Goal: Communication & Community: Answer question/provide support

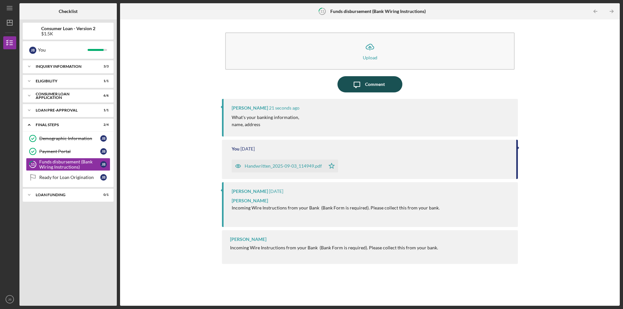
click at [360, 89] on icon "Icon/Message" at bounding box center [357, 84] width 16 height 16
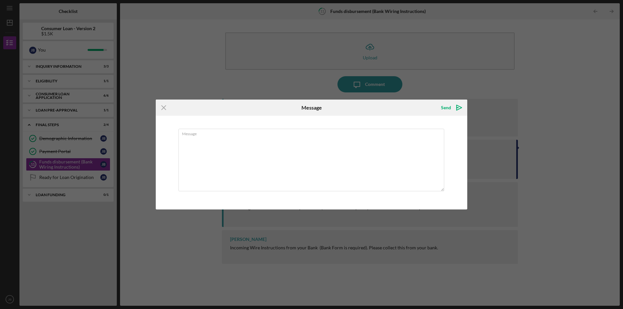
click at [359, 85] on div "Icon/Menu Close Message Send Icon/icon-invite-send Message Cancel Send Icon/ico…" at bounding box center [311, 154] width 623 height 309
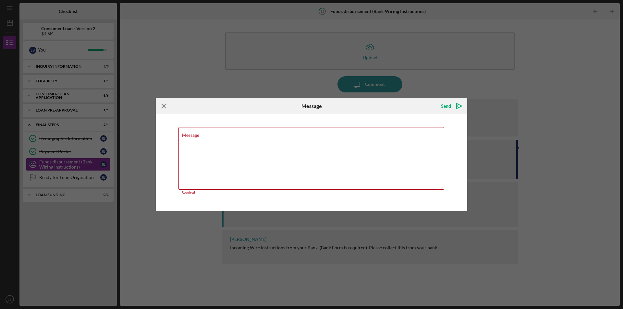
click at [161, 103] on icon "Icon/Menu Close" at bounding box center [164, 106] width 16 height 16
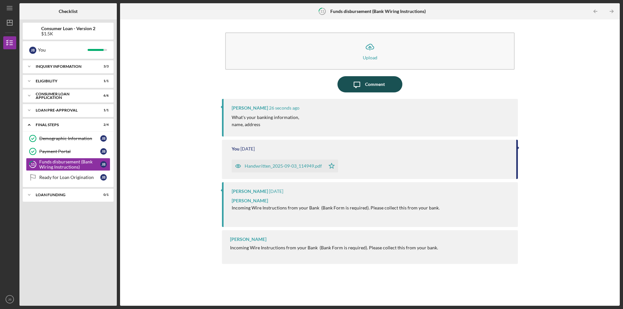
click at [360, 89] on icon "Icon/Message" at bounding box center [357, 84] width 16 height 16
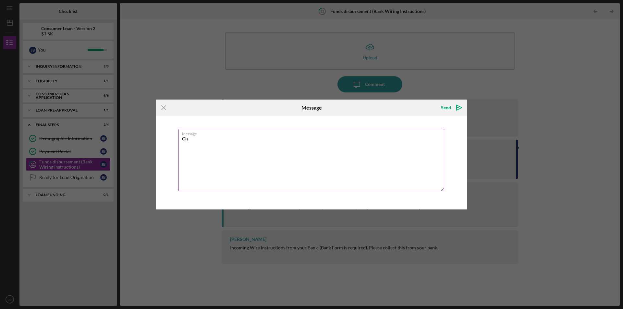
type textarea "C"
type textarea "JPM Chase bank Janeice"
drag, startPoint x: 235, startPoint y: 106, endPoint x: 234, endPoint y: 114, distance: 8.8
click at [234, 114] on div "Icon/Menu Close" at bounding box center [208, 108] width 104 height 16
drag, startPoint x: 405, startPoint y: 109, endPoint x: 248, endPoint y: 93, distance: 157.4
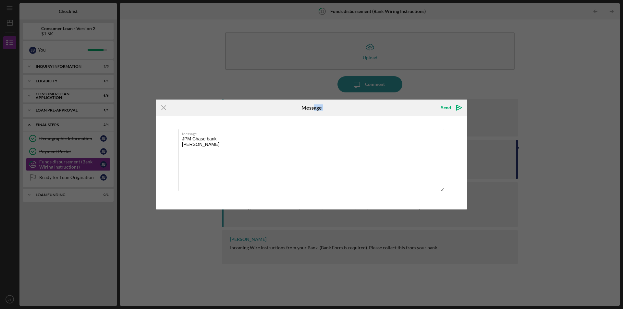
click at [268, 98] on div "Icon/Menu Close Message Send Icon/icon-invite-send Message JPM Chase bank Janei…" at bounding box center [311, 154] width 623 height 309
click at [165, 108] on icon "Icon/Menu Close" at bounding box center [164, 108] width 16 height 16
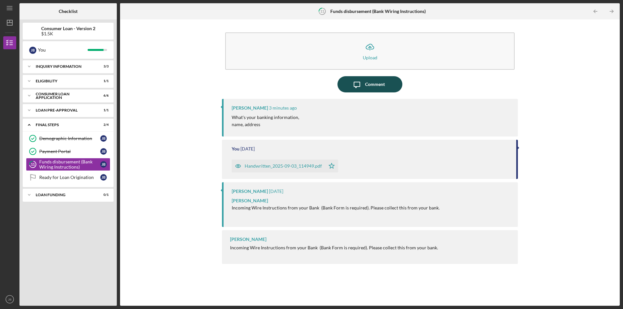
click at [364, 87] on icon "Icon/Message" at bounding box center [357, 84] width 16 height 16
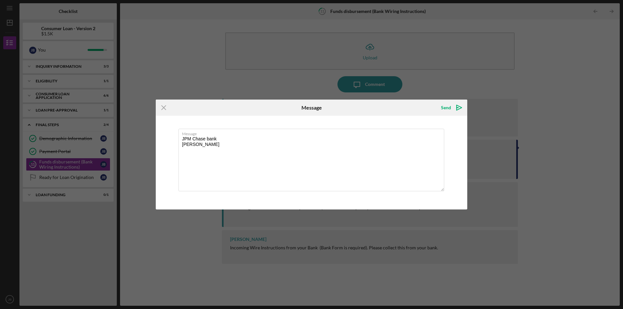
drag, startPoint x: 229, startPoint y: 142, endPoint x: 170, endPoint y: 138, distance: 59.1
click at [170, 138] on div "Message JPM Chase bank Janeice" at bounding box center [311, 162] width 311 height 93
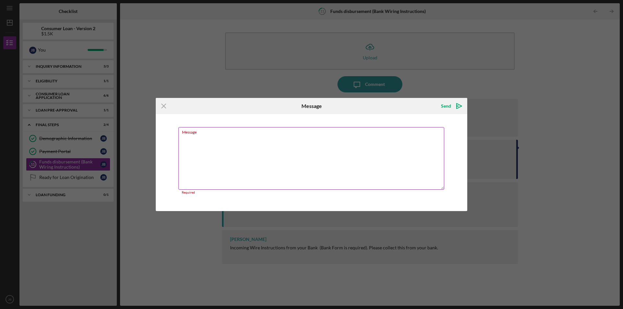
paste textarea "JPMorgan Chase Bank (doing business as Chase) is located at 270 Park Avenue, Ne…"
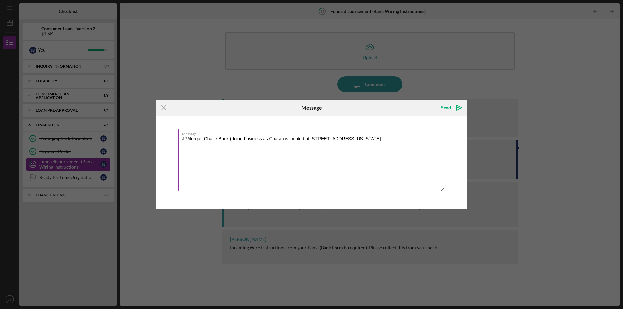
click at [288, 139] on textarea "JPMorgan Chase Bank (doing business as Chase) is located at 270 Park Avenue, Ne…" at bounding box center [311, 160] width 266 height 63
click at [283, 139] on textarea "JPMorgan Chase Bank (doing business as Chase) is located at 270 Park Avenue, Ne…" at bounding box center [311, 160] width 266 height 63
click at [285, 139] on textarea "JPMorgan Chase Bank (doing business as Chase) is located at 270 Park Avenue, Ne…" at bounding box center [311, 160] width 266 height 63
click at [344, 136] on label "Message" at bounding box center [313, 132] width 262 height 7
click at [344, 136] on textarea "JPMorgan Chase Bank is located at 270 Park Avenue, New York, NY." at bounding box center [311, 160] width 266 height 63
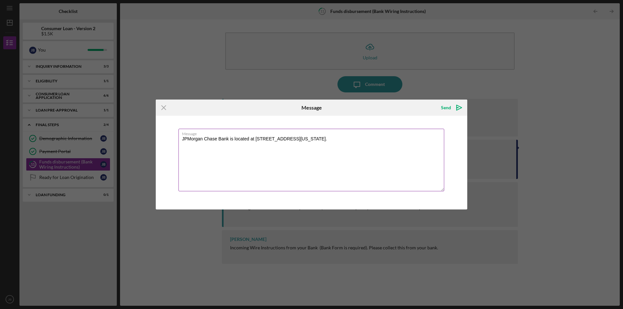
click at [331, 141] on textarea "JPMorgan Chase Bank is located at 270 Park Avenue, New York, NY." at bounding box center [311, 160] width 266 height 63
click at [330, 137] on textarea "JPMorgan Chase Bank is located at 270 Park Avenue, New York, NY." at bounding box center [311, 160] width 266 height 63
paste textarea "8425 Lucas and Hunt Rd, Jennings, MO 63136"
type textarea "JPMorgan Chase Bank is located at [STREET_ADDRESS][US_STATE]. This is corporate…"
click at [456, 112] on icon "Icon/icon-invite-send" at bounding box center [459, 108] width 16 height 16
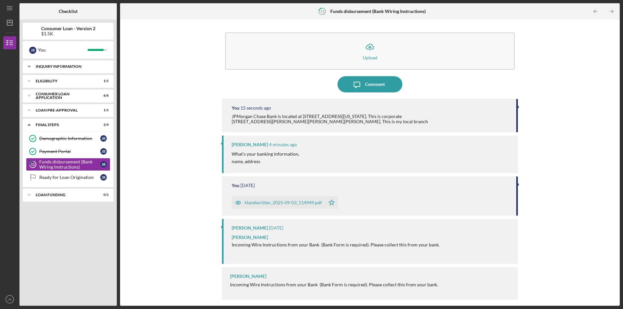
click at [29, 68] on icon "Icon/Expander" at bounding box center [29, 66] width 13 height 13
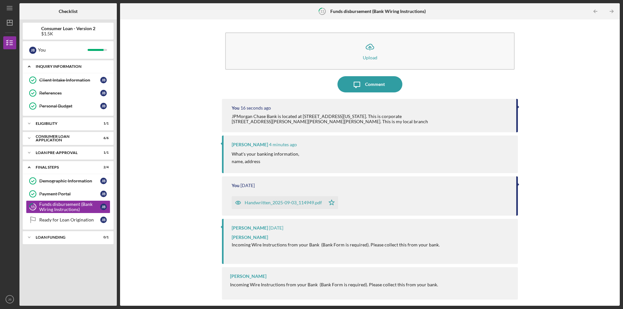
click at [29, 68] on icon "Icon/Expander" at bounding box center [29, 66] width 13 height 13
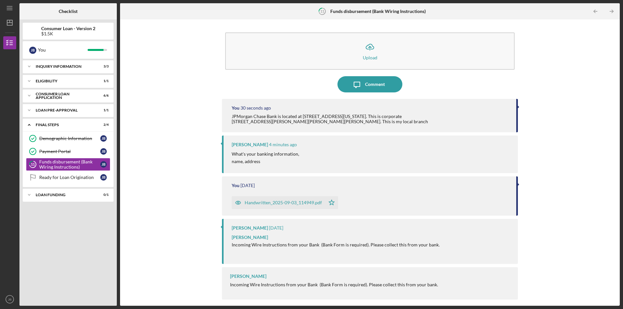
click at [270, 202] on div "Handwritten_2025-09-03_114949.pdf" at bounding box center [283, 202] width 77 height 5
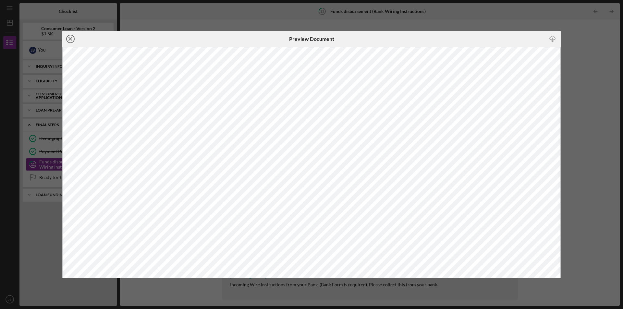
click at [67, 40] on icon "Icon/Close" at bounding box center [70, 39] width 16 height 16
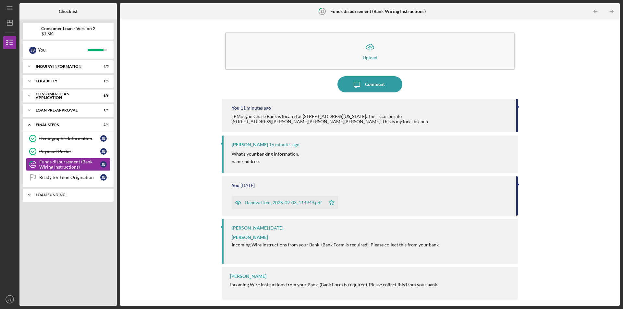
click at [29, 195] on icon "Icon/Expander" at bounding box center [29, 194] width 13 height 13
click at [57, 179] on div "Ready for Loan Origination" at bounding box center [69, 177] width 61 height 5
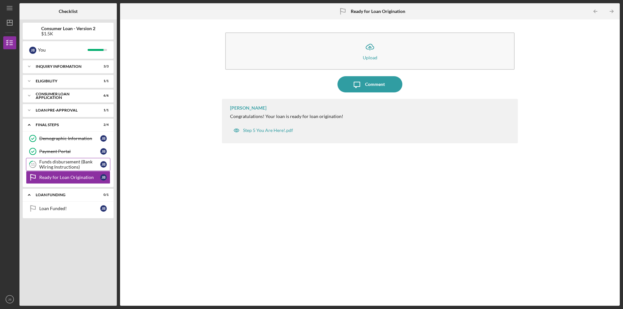
click at [62, 166] on div "Funds disbursement (Bank Wiring Instructions)" at bounding box center [69, 164] width 61 height 10
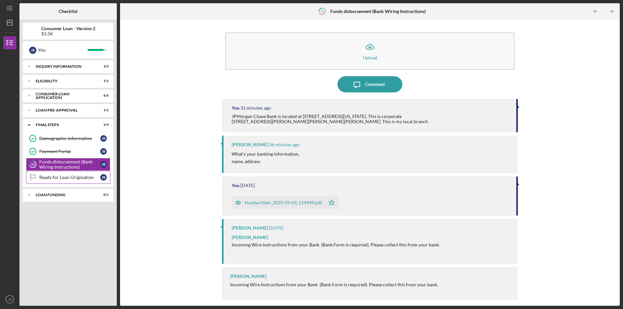
click at [65, 177] on div "Ready for Loan Origination" at bounding box center [69, 177] width 61 height 5
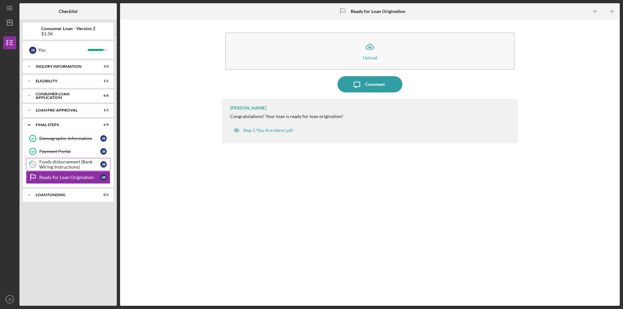
click at [64, 161] on div "Funds disbursement (Bank Wiring Instructions)" at bounding box center [69, 164] width 61 height 10
